Goal: Task Accomplishment & Management: Manage account settings

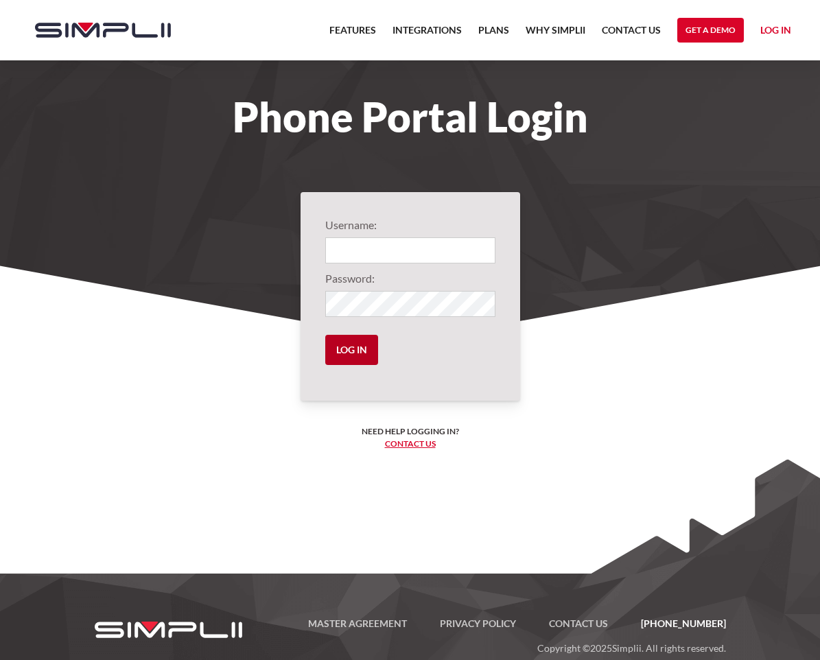
type input "105@c4operations"
click at [349, 338] on input "Log in" at bounding box center [351, 350] width 53 height 30
click at [358, 347] on input "Log in" at bounding box center [351, 350] width 53 height 30
click at [352, 354] on input "Log in" at bounding box center [351, 350] width 53 height 30
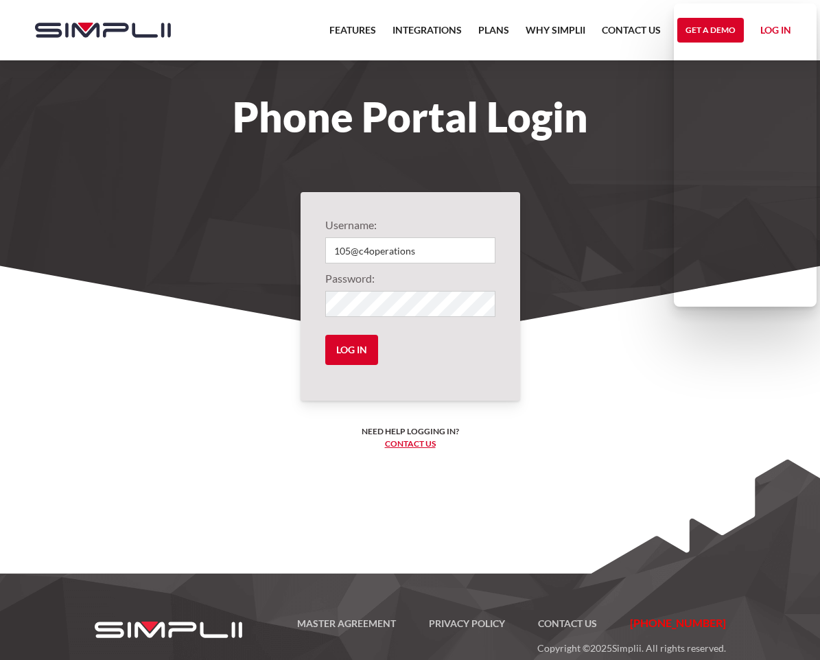
click at [462, 353] on form "Username: 105@c4operations Password: Log in" at bounding box center [410, 296] width 170 height 159
click at [448, 406] on section "Username: 105@c4operations Password: Log in Need help logging in? ‍ Contact us …" at bounding box center [410, 428] width 820 height 356
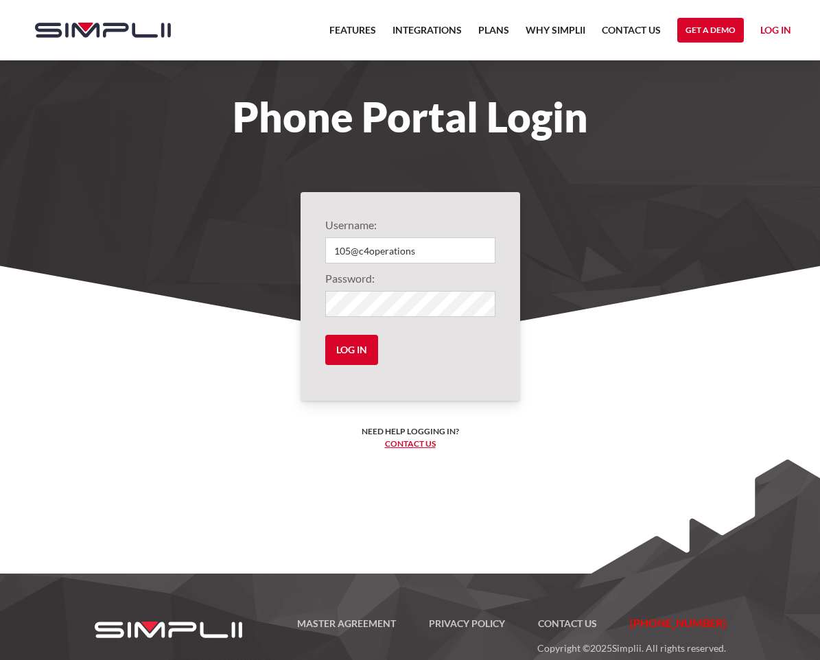
click at [355, 368] on form "Username: 105@c4operations Password: Log in" at bounding box center [410, 296] width 170 height 159
click at [355, 359] on input "Log in" at bounding box center [351, 350] width 53 height 30
click at [780, 38] on link "Log in" at bounding box center [775, 32] width 31 height 21
